Goal: Task Accomplishment & Management: Manage account settings

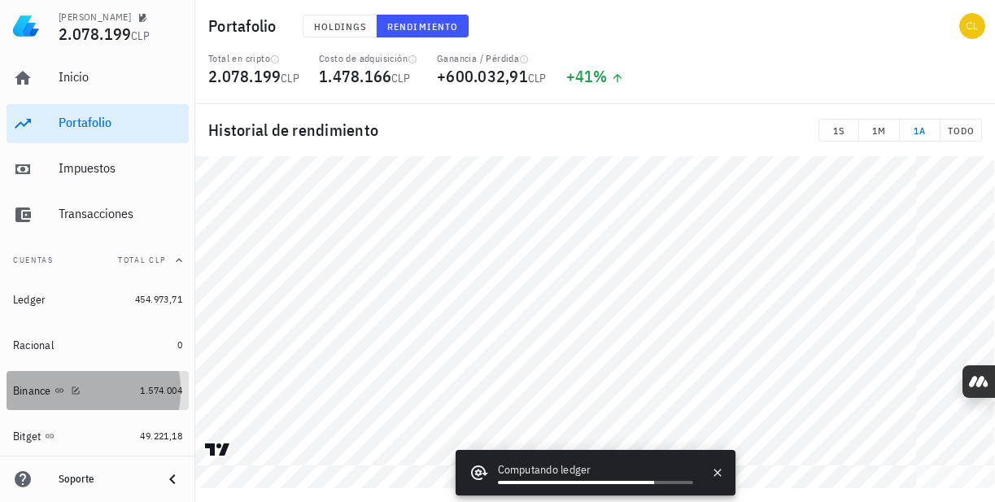
click at [121, 391] on link "Binance 1.574.004" at bounding box center [98, 390] width 182 height 39
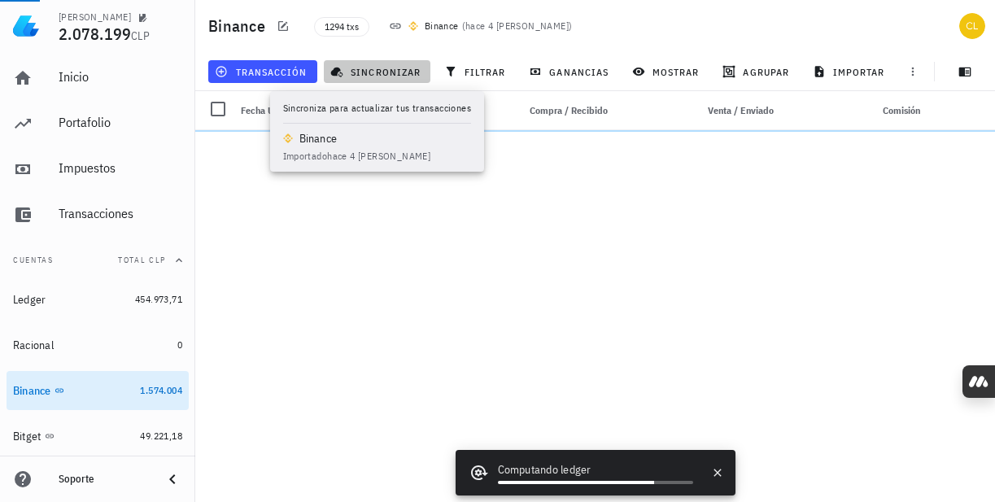
click at [373, 73] on span "sincronizar" at bounding box center [376, 71] width 87 height 13
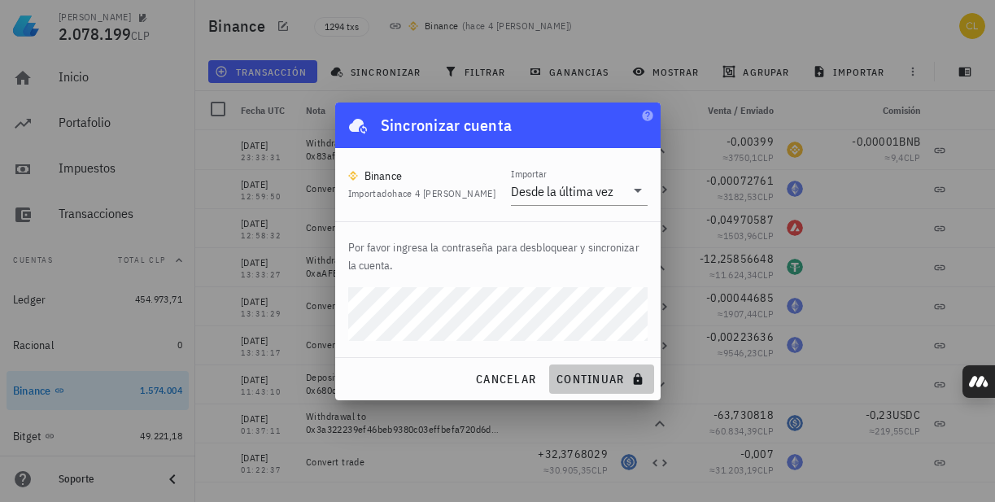
click at [602, 376] on span "continuar" at bounding box center [600, 379] width 91 height 15
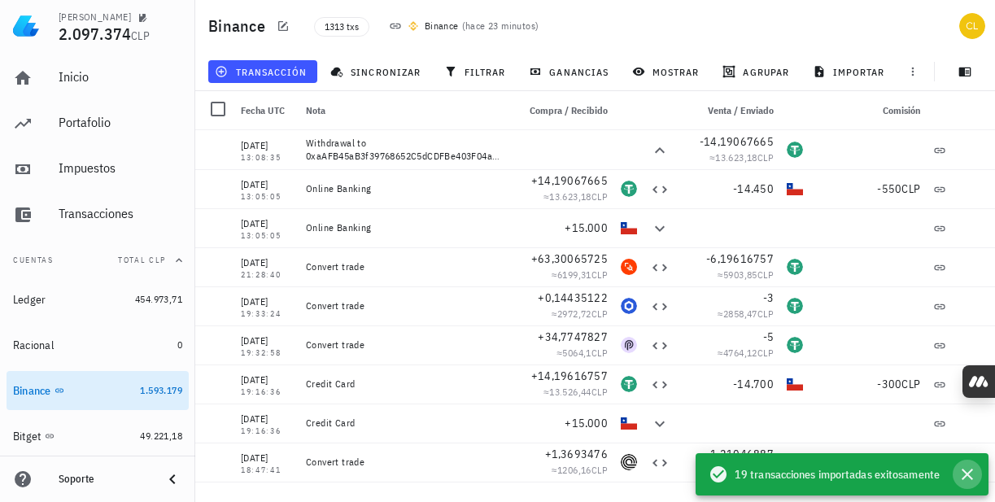
click at [969, 472] on icon "button" at bounding box center [966, 473] width 11 height 11
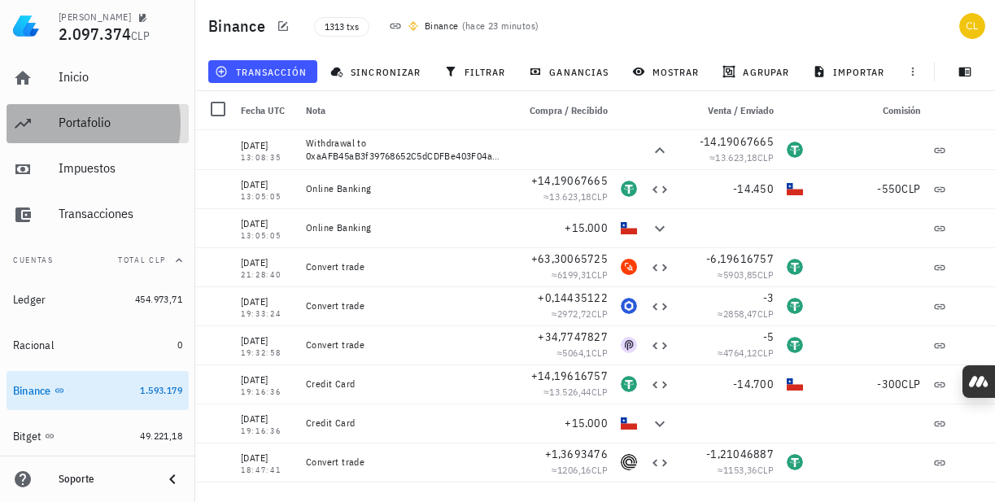
click at [100, 126] on div "Portafolio" at bounding box center [121, 122] width 124 height 15
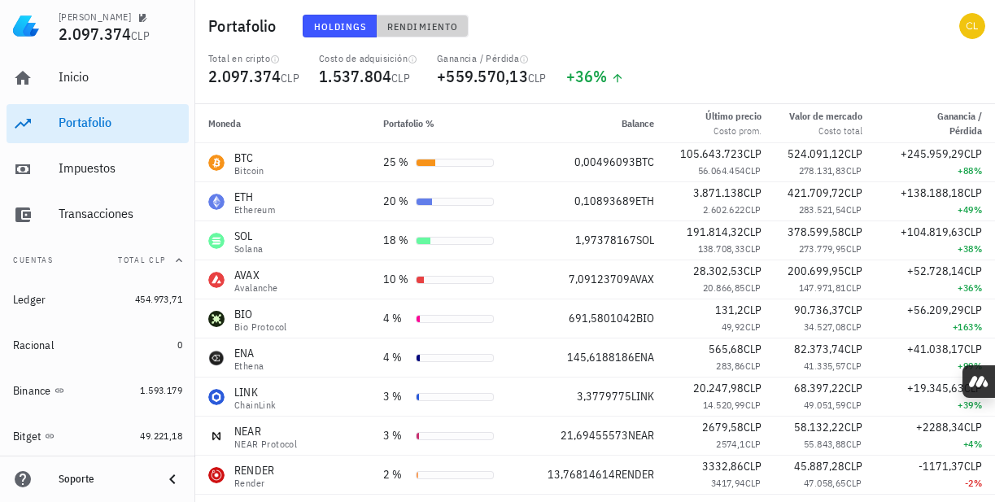
click at [414, 20] on span "Rendimiento" at bounding box center [422, 26] width 72 height 12
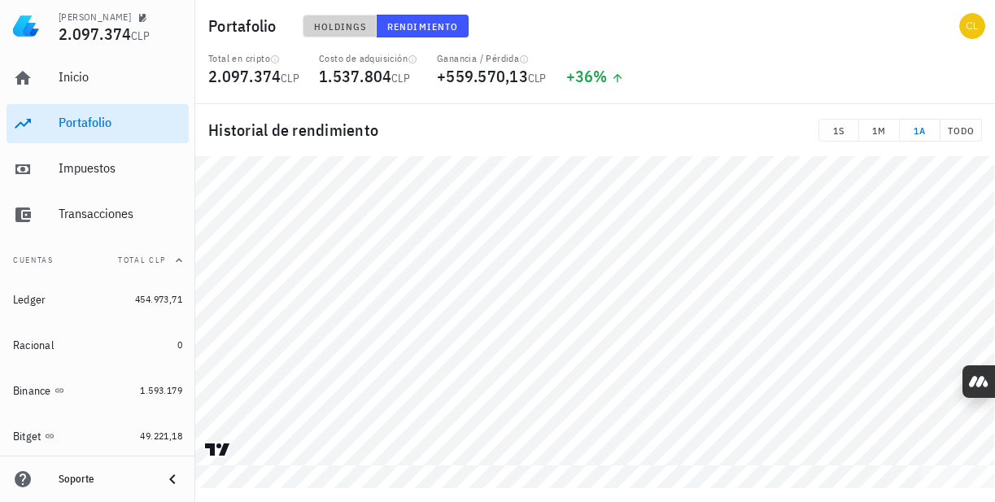
click at [350, 23] on span "Holdings" at bounding box center [340, 26] width 54 height 12
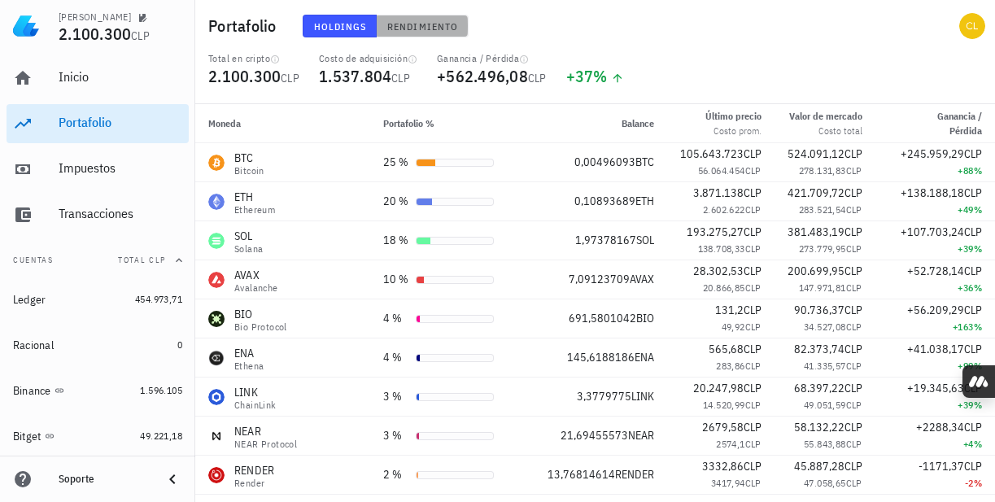
click at [427, 25] on span "Rendimiento" at bounding box center [422, 26] width 72 height 12
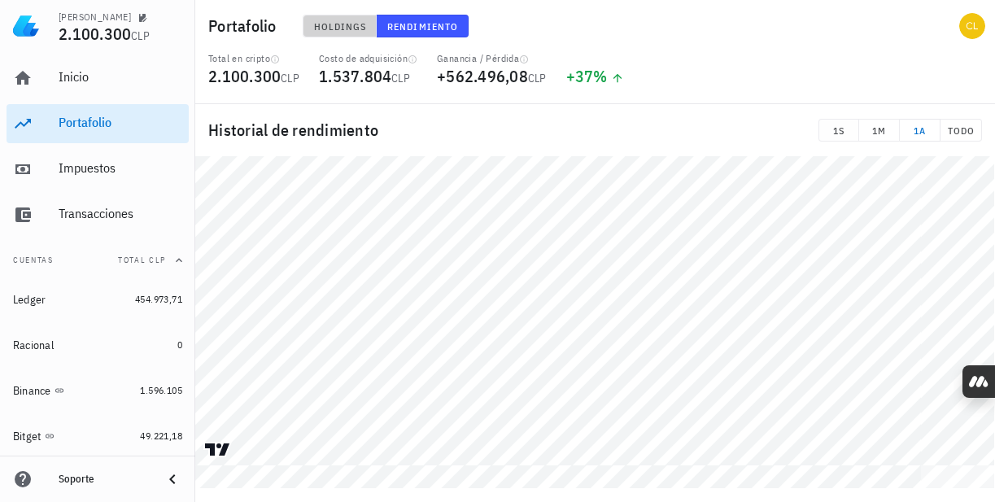
click at [333, 28] on span "Holdings" at bounding box center [340, 26] width 54 height 12
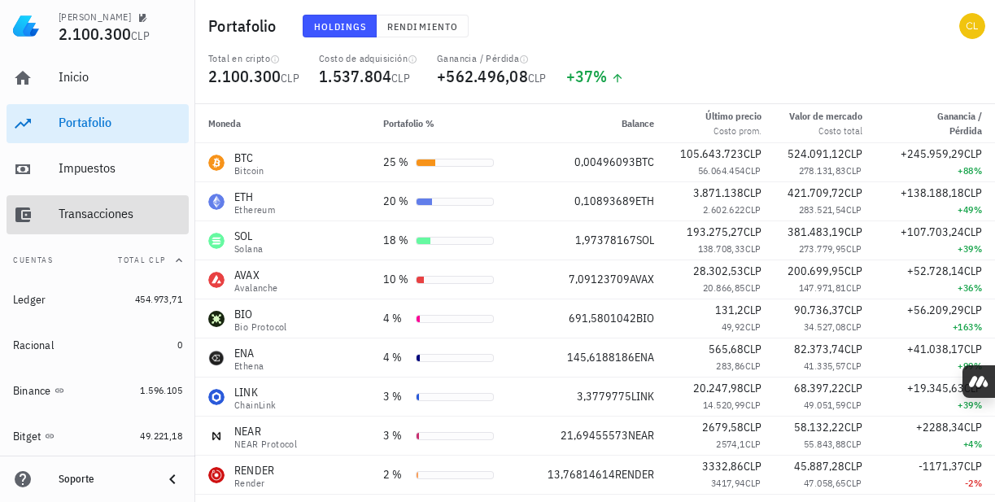
click at [121, 223] on div "Transacciones" at bounding box center [121, 214] width 124 height 37
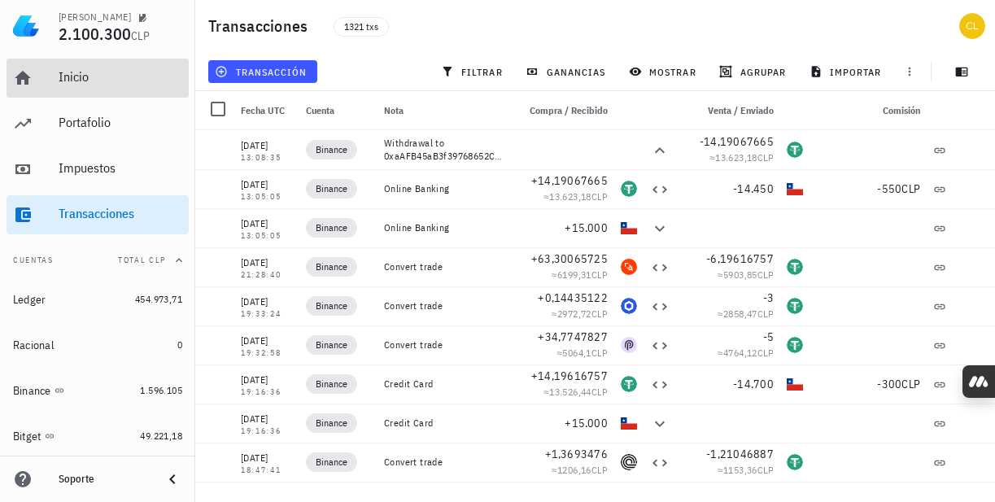
click at [106, 81] on div "Inicio" at bounding box center [121, 76] width 124 height 15
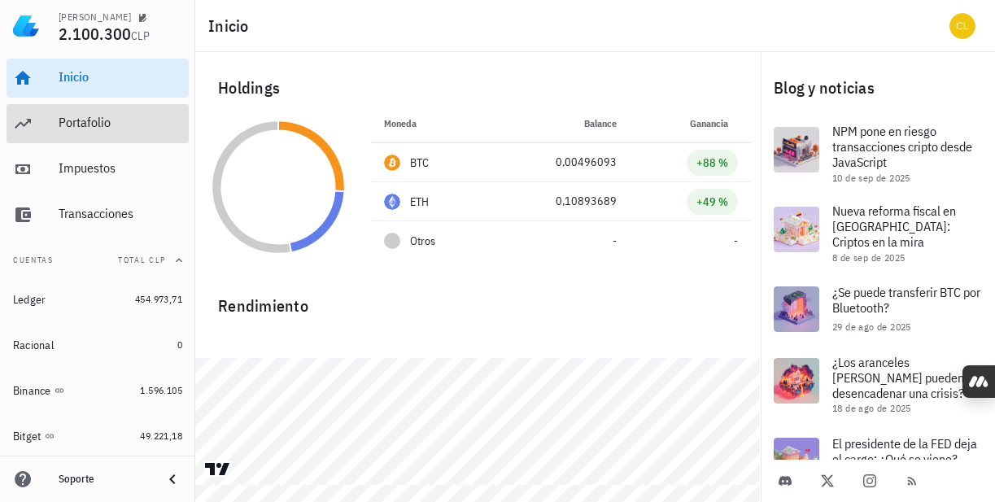
click at [87, 129] on div "Portafolio" at bounding box center [121, 122] width 124 height 15
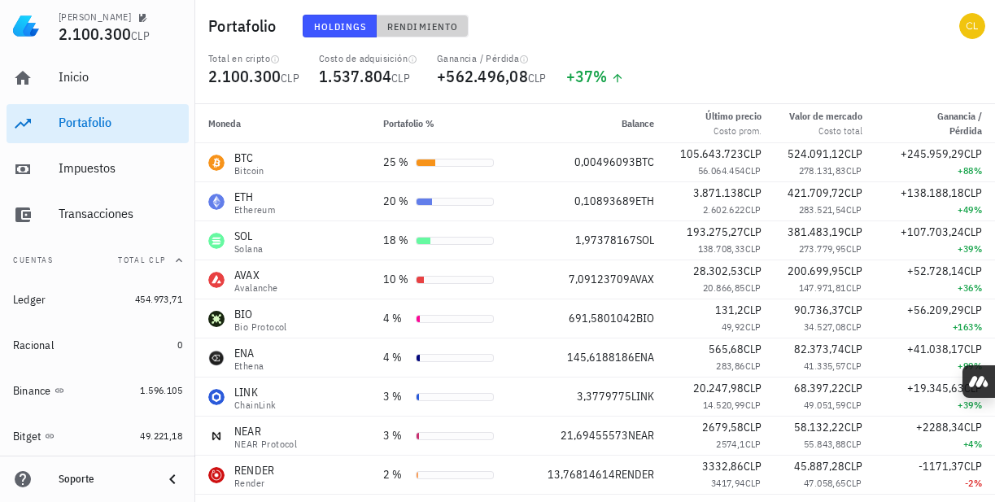
click at [431, 23] on span "Rendimiento" at bounding box center [422, 26] width 72 height 12
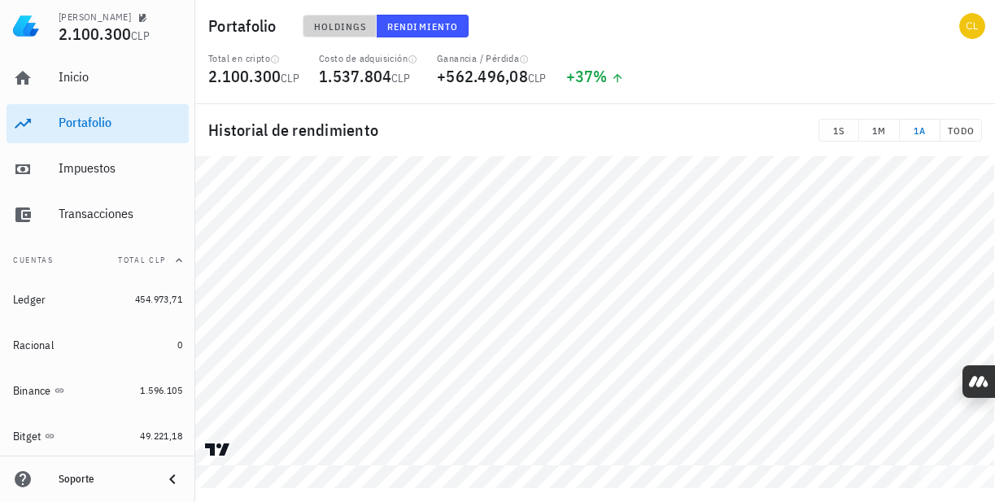
click at [348, 17] on button "Holdings" at bounding box center [340, 26] width 75 height 23
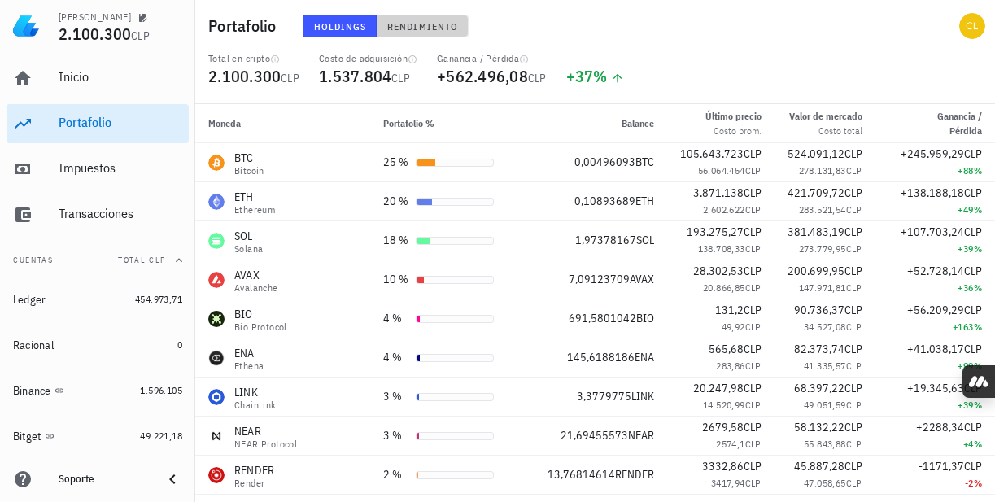
click at [433, 20] on span "Rendimiento" at bounding box center [422, 26] width 72 height 12
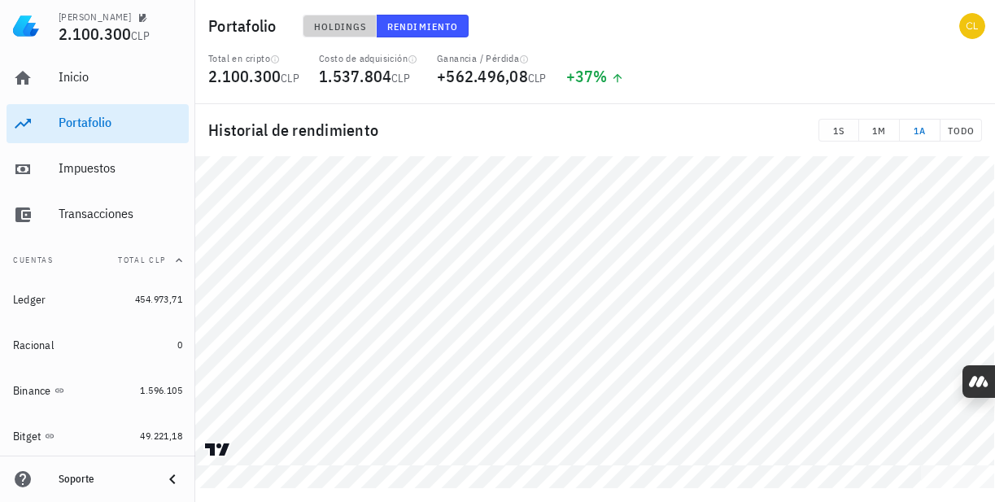
click at [341, 15] on button "Holdings" at bounding box center [340, 26] width 75 height 23
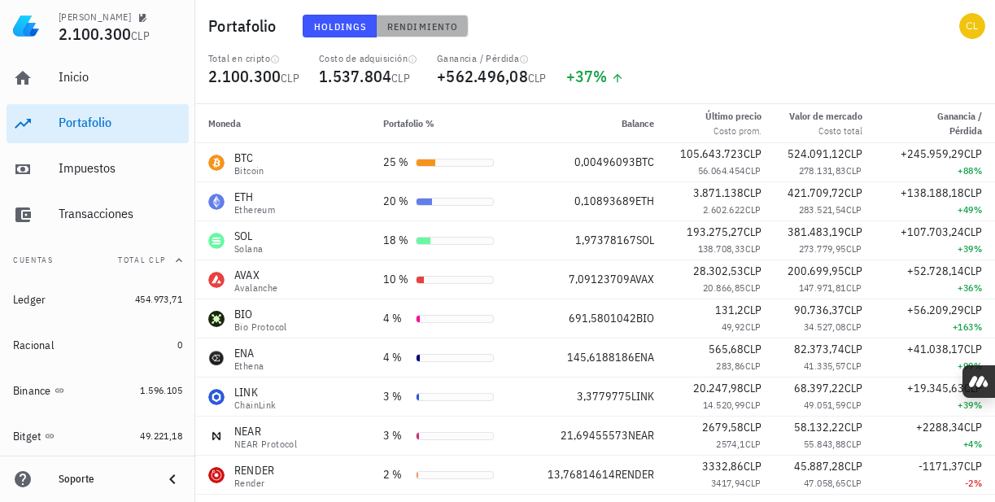
click at [398, 24] on span "Rendimiento" at bounding box center [422, 26] width 72 height 12
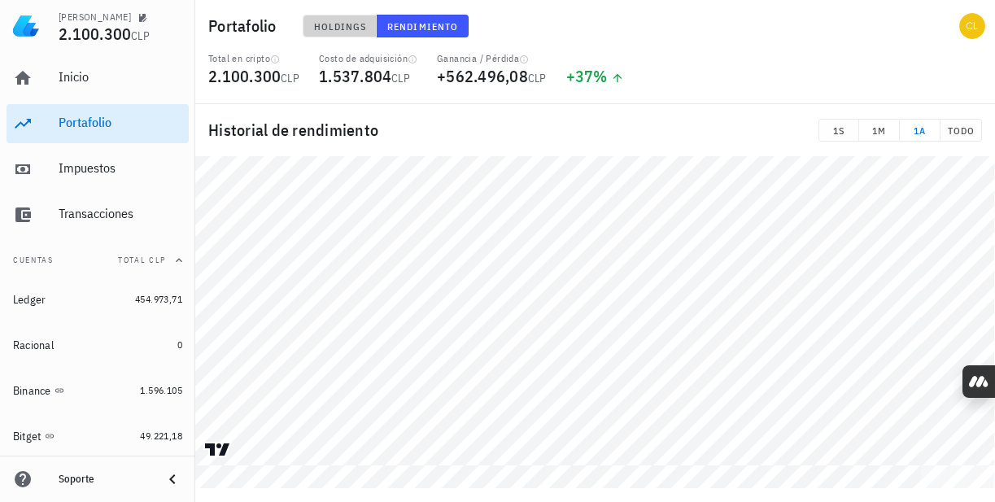
click at [339, 23] on span "Holdings" at bounding box center [340, 26] width 54 height 12
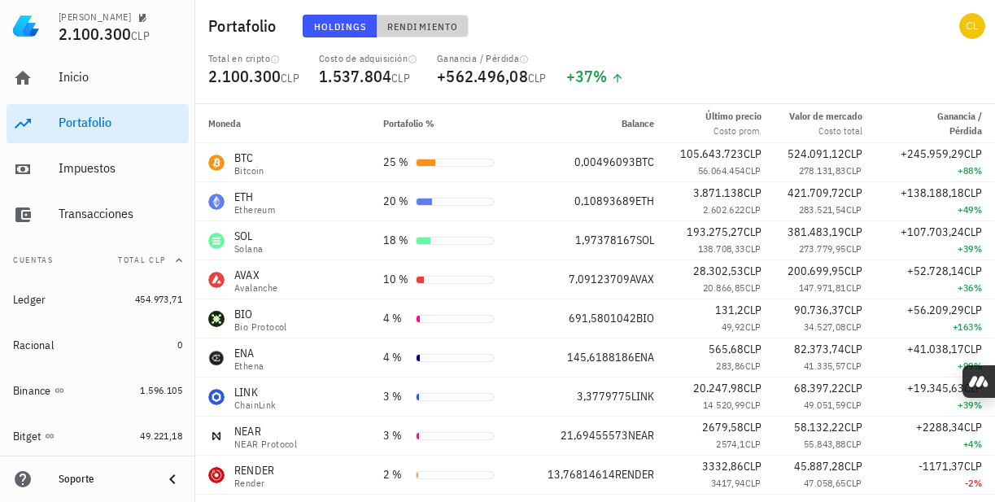
click at [424, 19] on button "Rendimiento" at bounding box center [423, 26] width 92 height 23
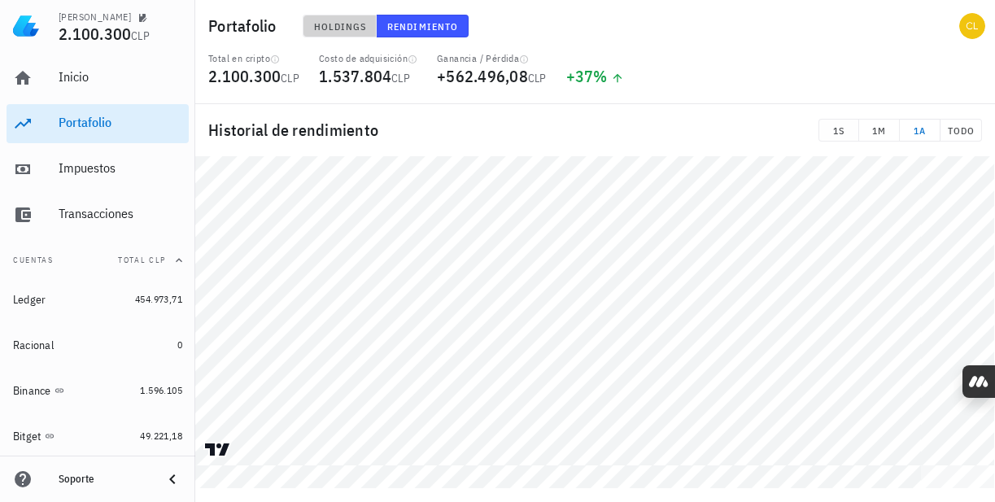
click at [335, 30] on span "Holdings" at bounding box center [340, 26] width 54 height 12
